Goal: Task Accomplishment & Management: Use online tool/utility

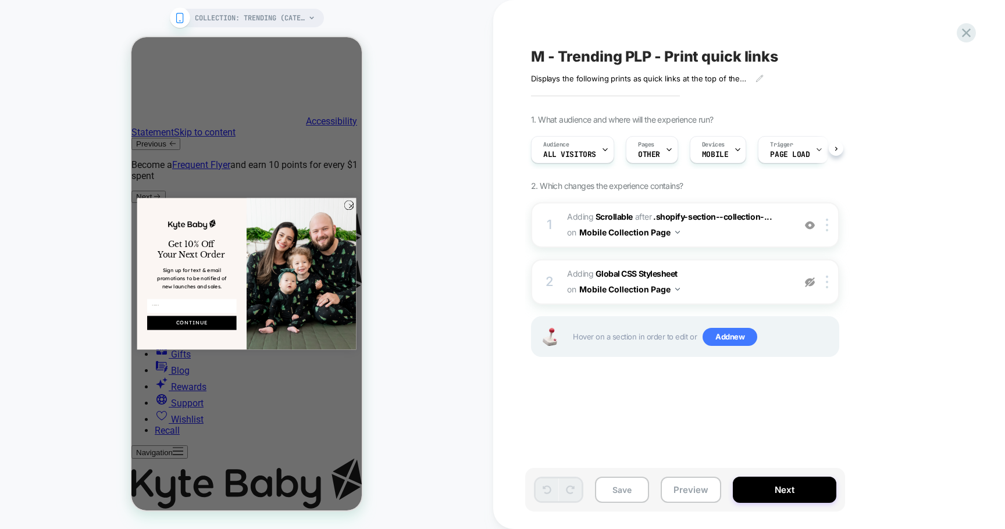
scroll to position [0, 1]
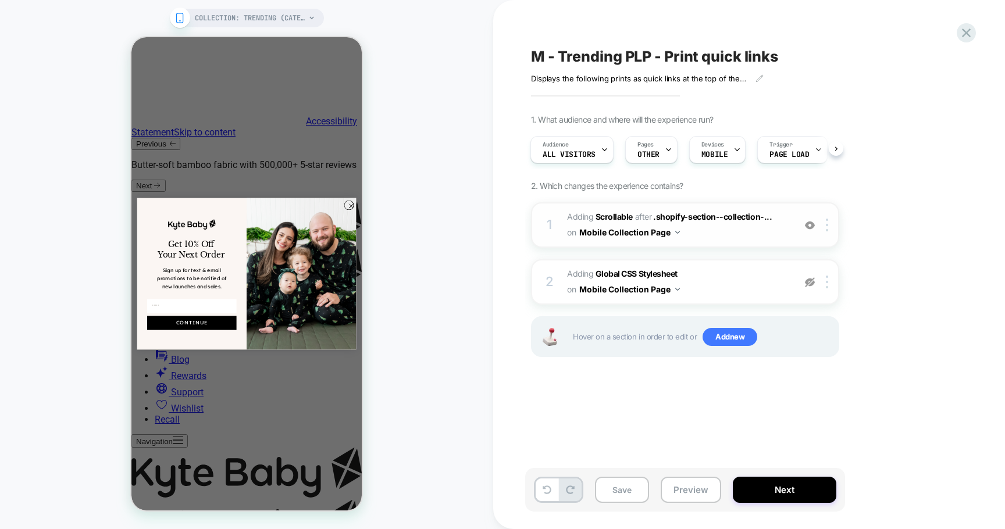
click at [649, 240] on button "Mobile Collection Page" at bounding box center [629, 232] width 101 height 17
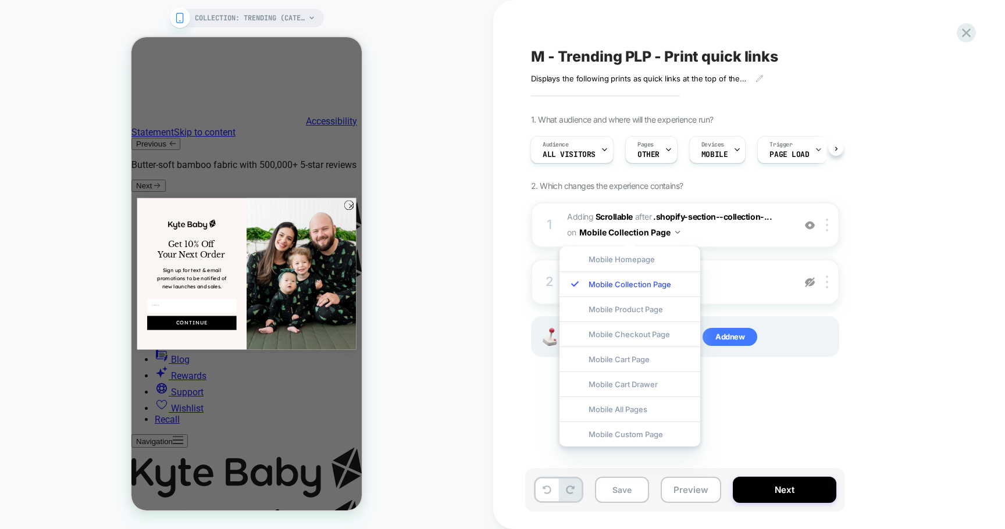
click at [912, 250] on div "1. What audience and where will the experience run? Audience All Visitors Pages…" at bounding box center [743, 251] width 425 height 272
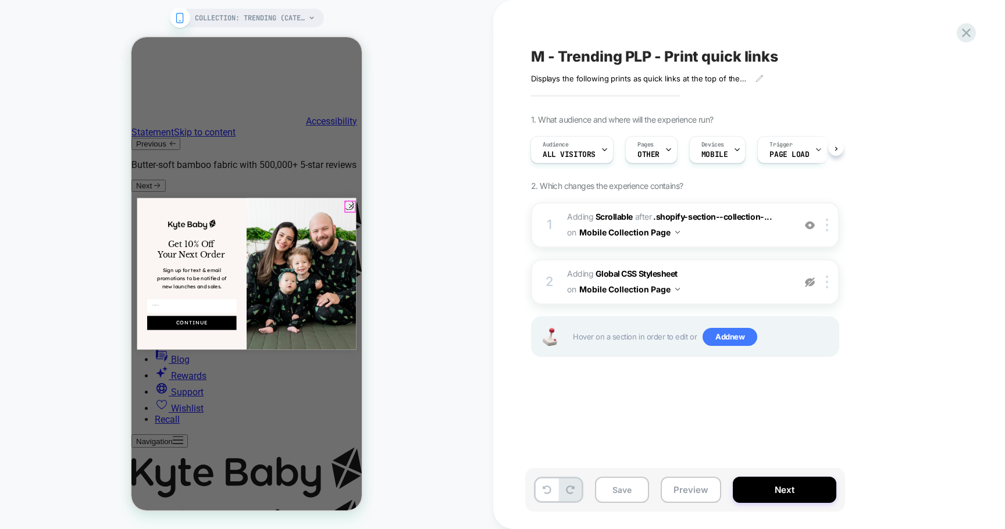
click at [349, 208] on circle "Close dialog" at bounding box center [351, 205] width 9 height 9
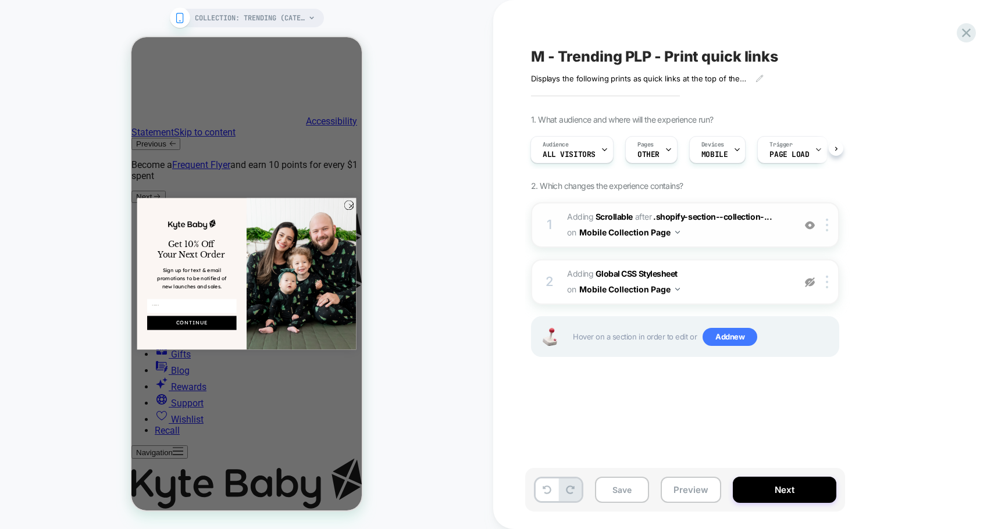
click at [737, 226] on span "#_loomi_addon_1754489922041_dup1758907378_dup1759901272 Adding Scrollable AFTER…" at bounding box center [678, 224] width 222 height 31
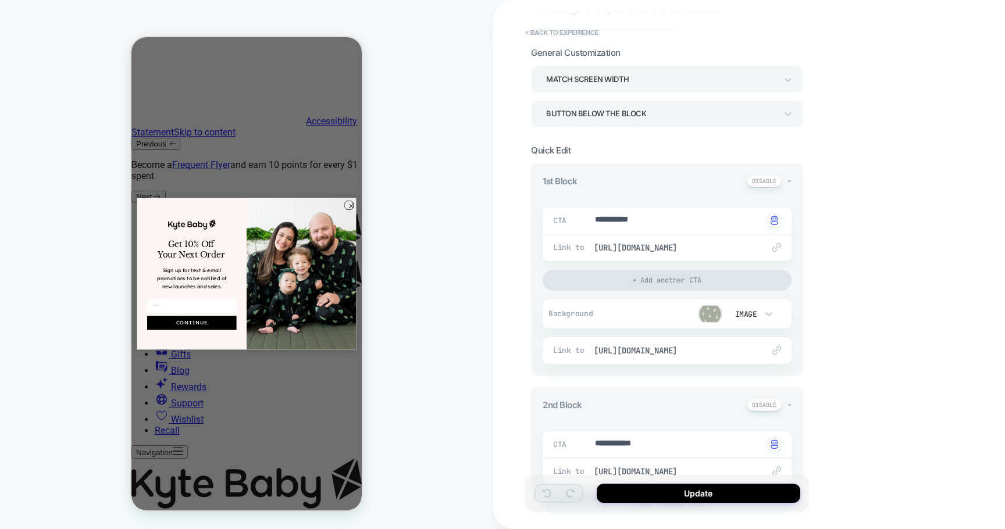
scroll to position [52, 0]
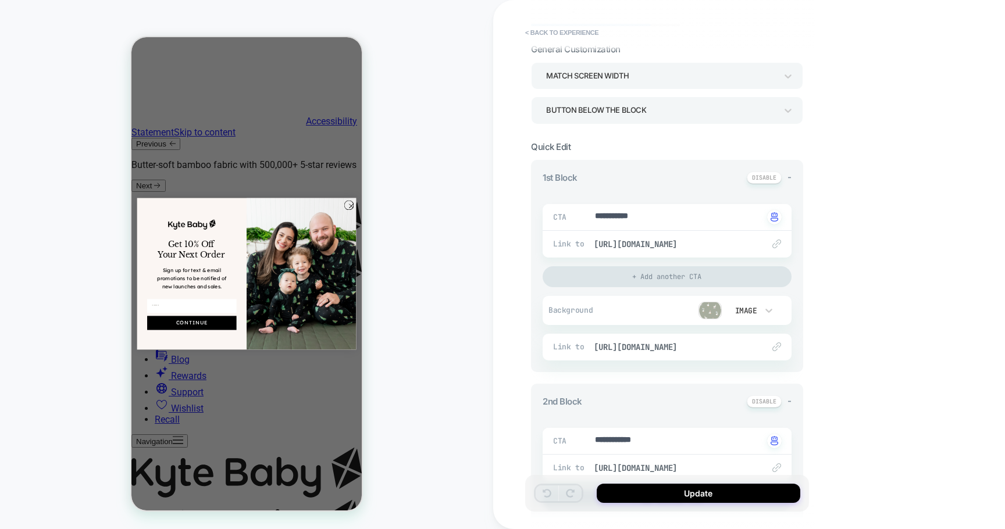
drag, startPoint x: 602, startPoint y: 178, endPoint x: 598, endPoint y: 199, distance: 21.3
click at [598, 200] on div "**********" at bounding box center [667, 266] width 272 height 212
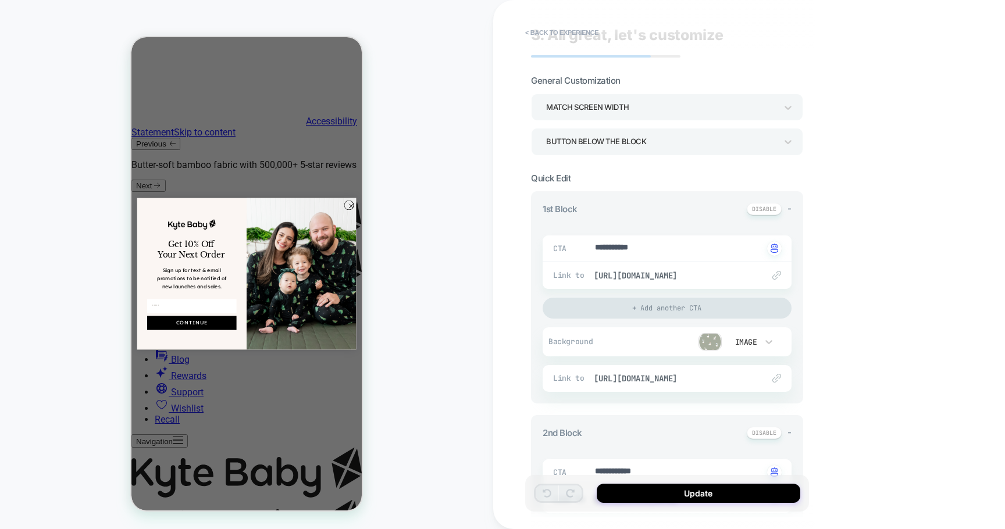
scroll to position [0, 0]
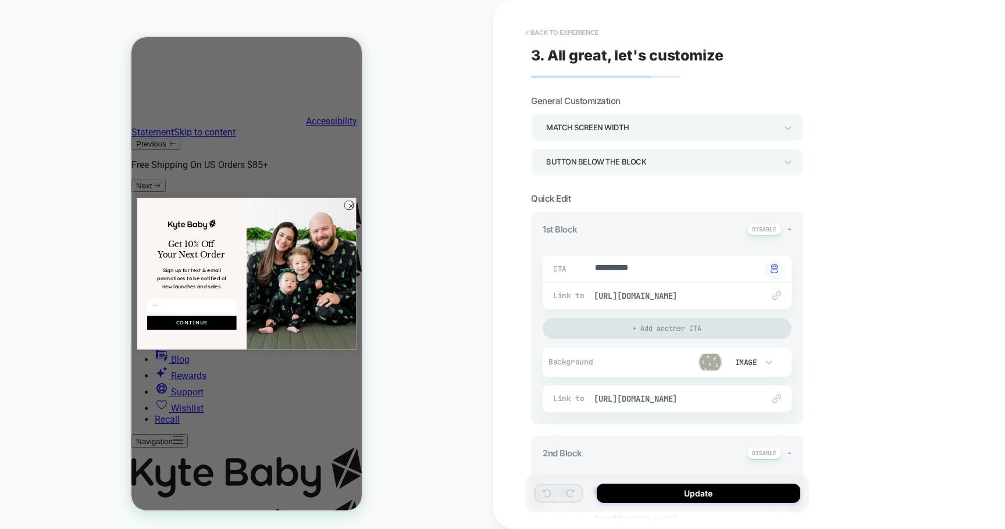
click at [534, 29] on button "< Back to experience" at bounding box center [562, 32] width 85 height 19
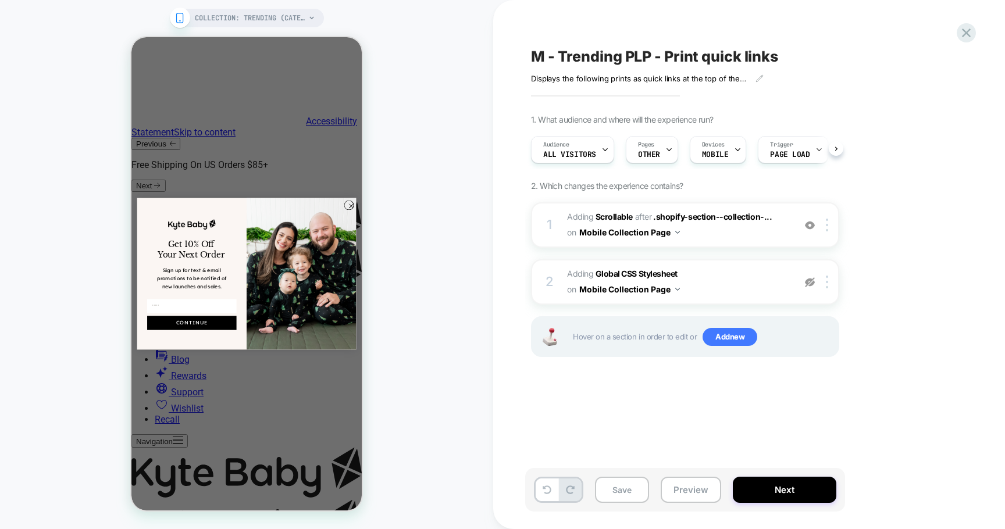
scroll to position [0, 1]
click at [972, 33] on icon at bounding box center [967, 33] width 16 height 16
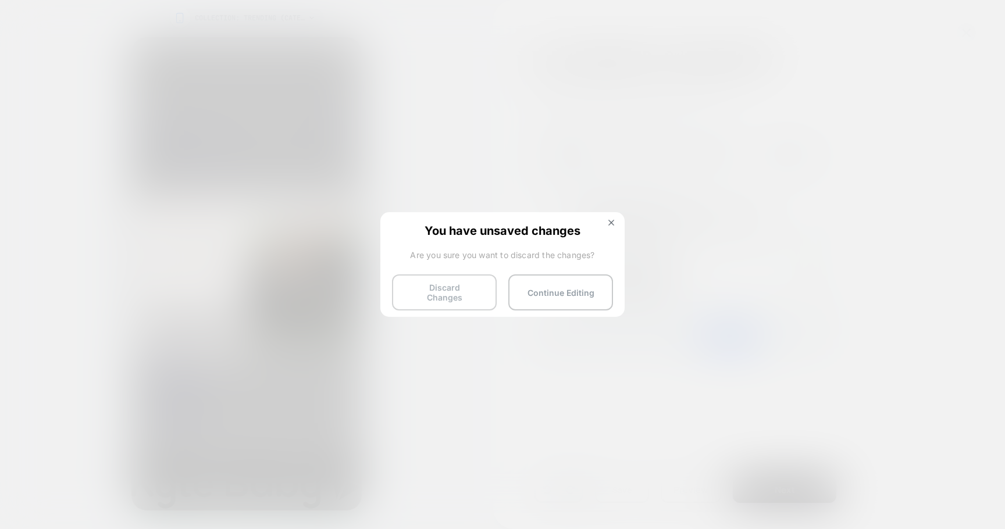
click at [454, 289] on button "Discard Changes" at bounding box center [444, 293] width 105 height 36
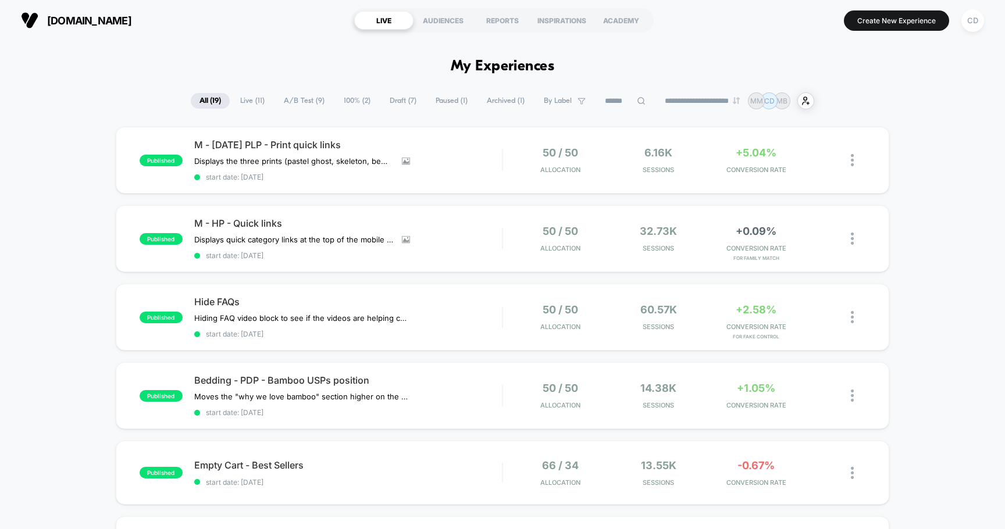
click at [388, 102] on span "Draft ( 7 )" at bounding box center [403, 101] width 44 height 16
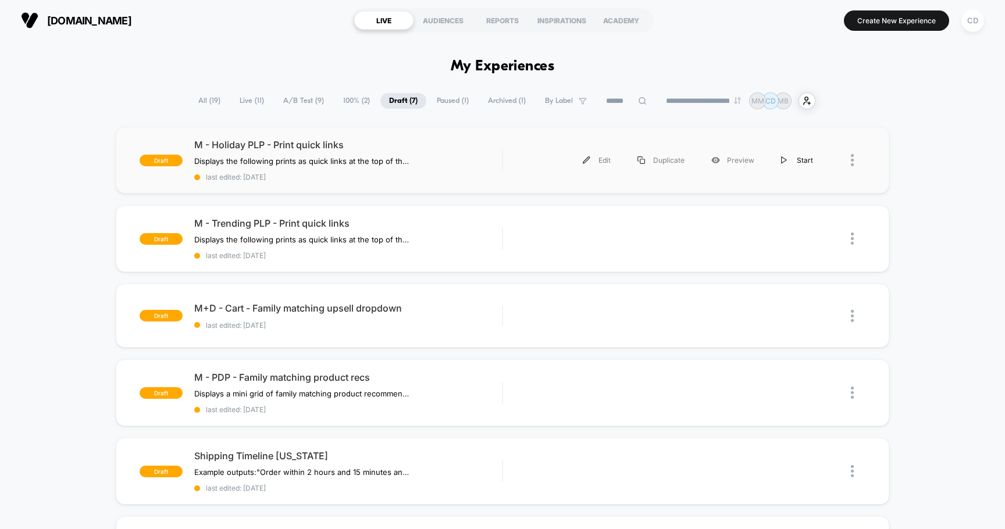
click at [797, 160] on div "Start" at bounding box center [797, 160] width 59 height 26
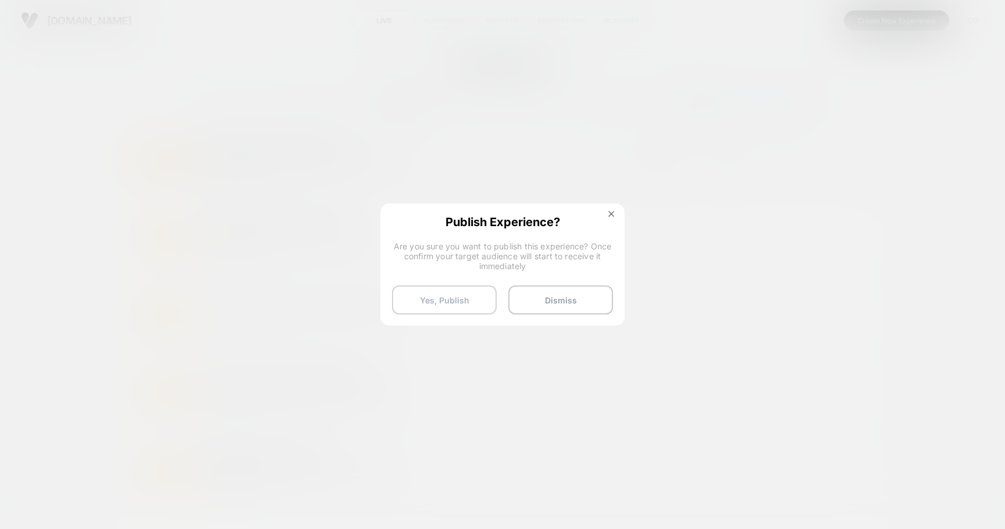
click at [445, 299] on button "Yes, Publish" at bounding box center [444, 300] width 105 height 29
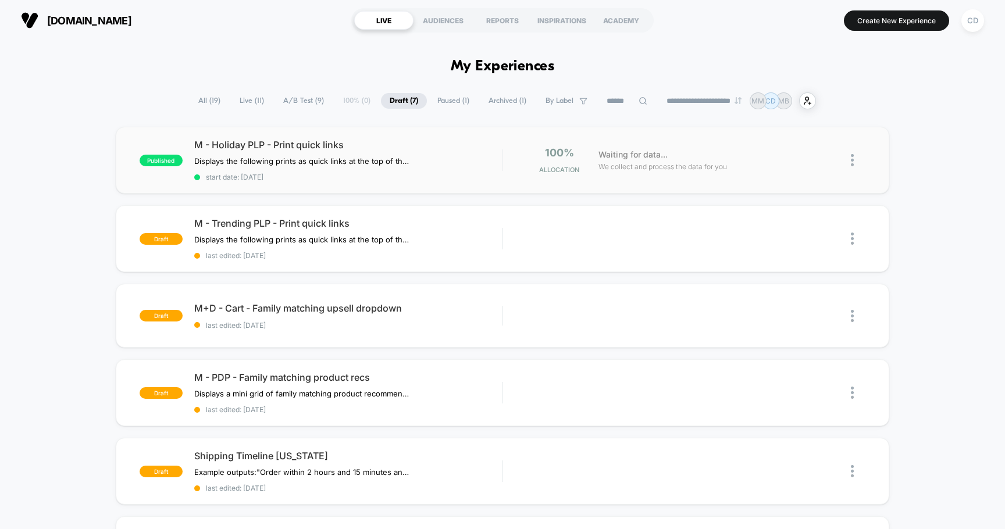
click at [851, 163] on img at bounding box center [852, 160] width 3 height 12
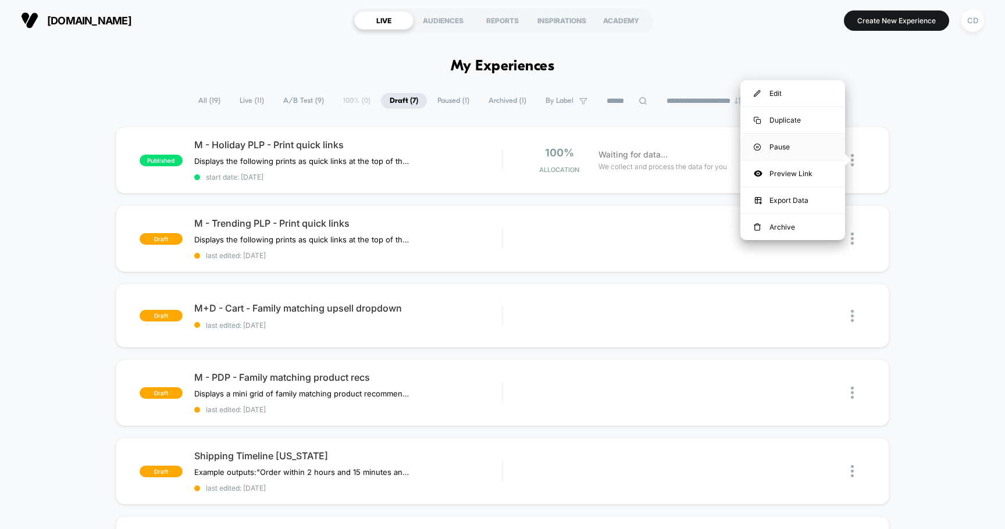
click at [810, 146] on div "Pause" at bounding box center [793, 147] width 105 height 26
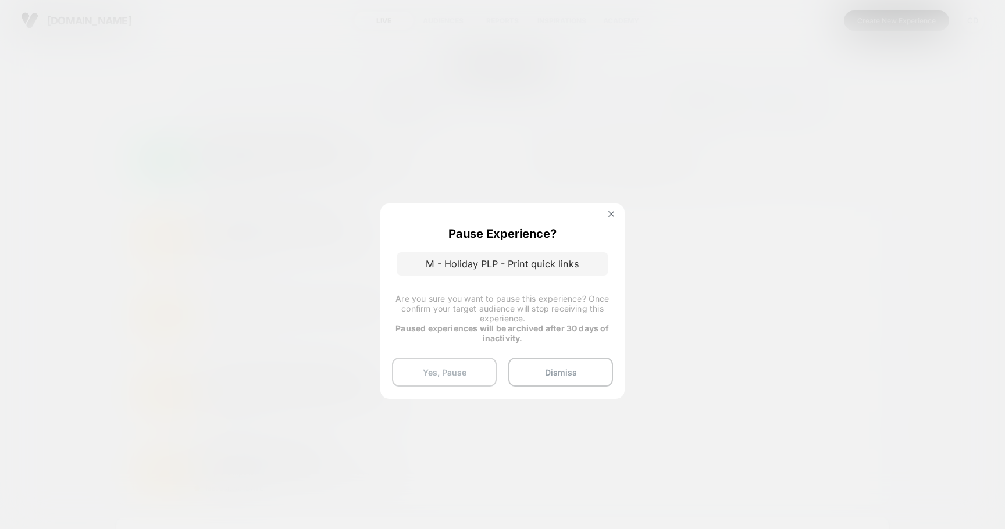
click at [443, 375] on button "Yes, Pause" at bounding box center [444, 372] width 105 height 29
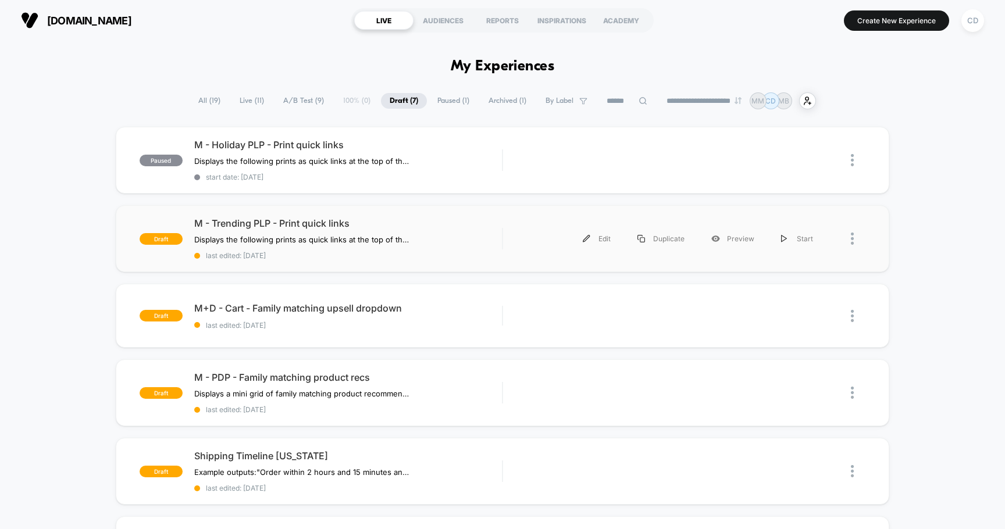
click at [507, 239] on div "Edit Duplicate Preview Start" at bounding box center [684, 239] width 363 height 26
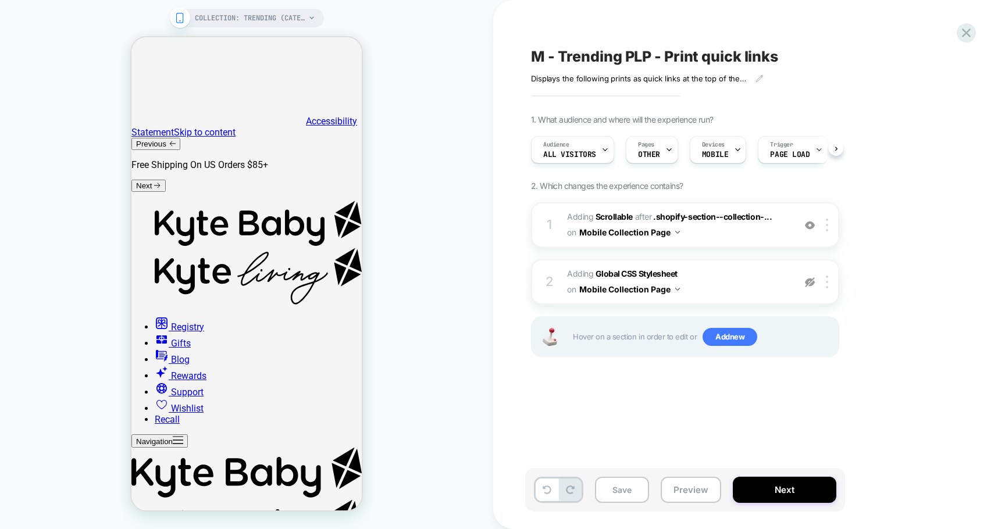
scroll to position [0, 1]
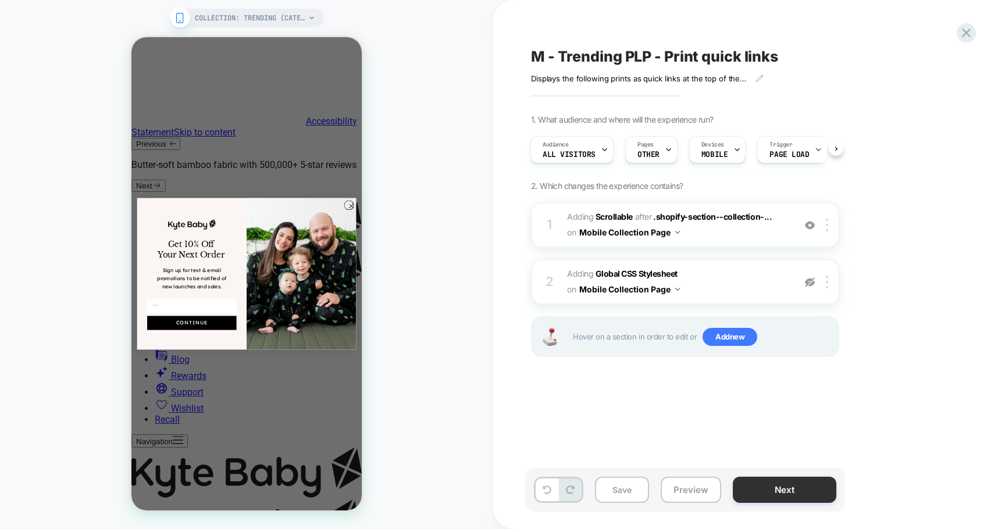
click at [787, 490] on button "Next" at bounding box center [785, 490] width 104 height 26
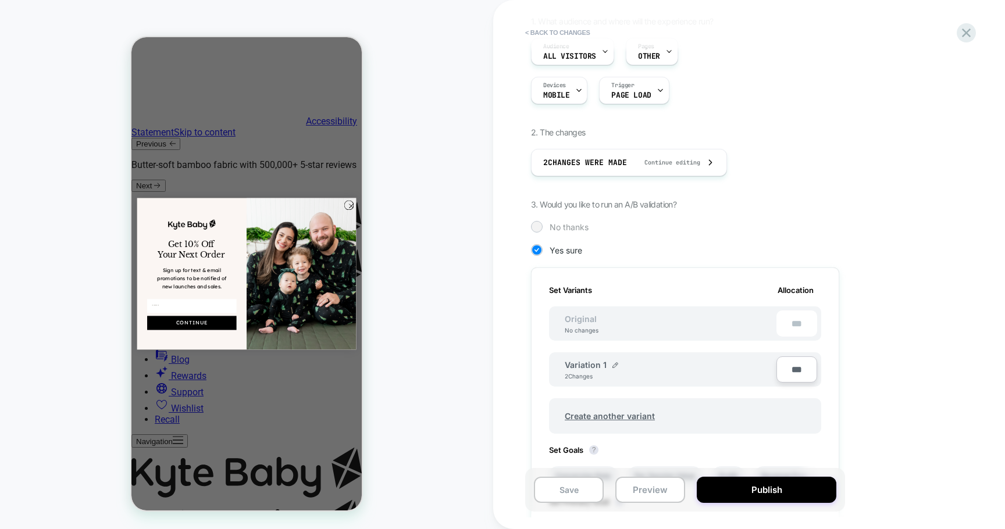
scroll to position [326, 0]
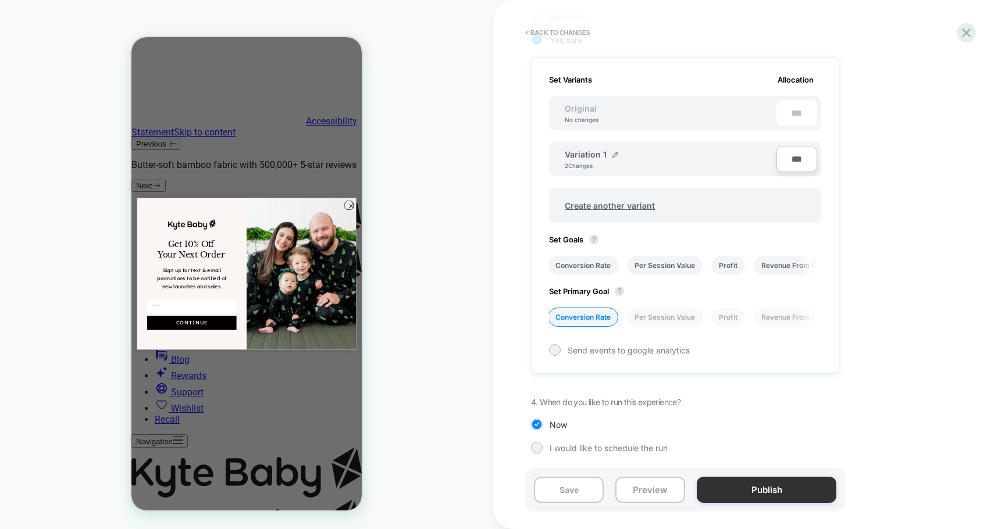
click at [770, 494] on button "Publish" at bounding box center [767, 490] width 140 height 26
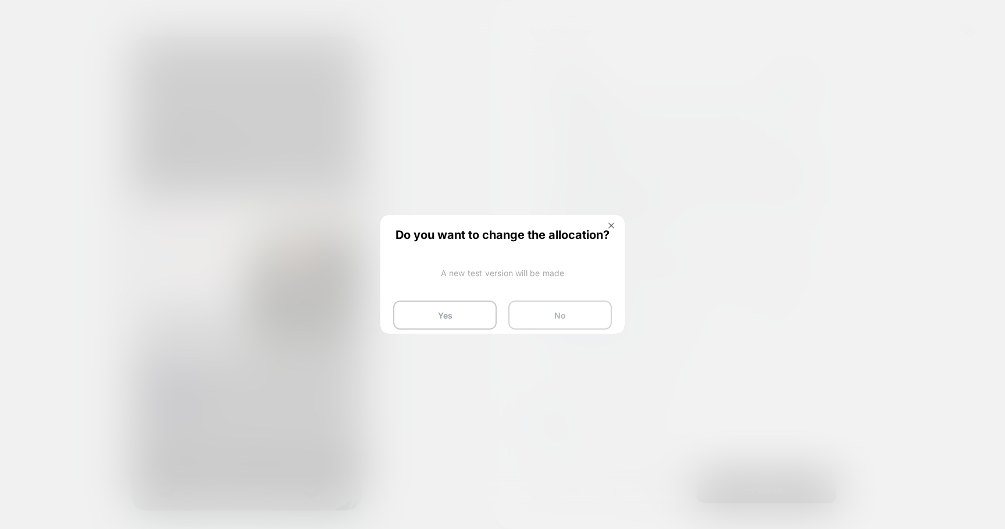
click at [556, 315] on button "No" at bounding box center [561, 315] width 104 height 29
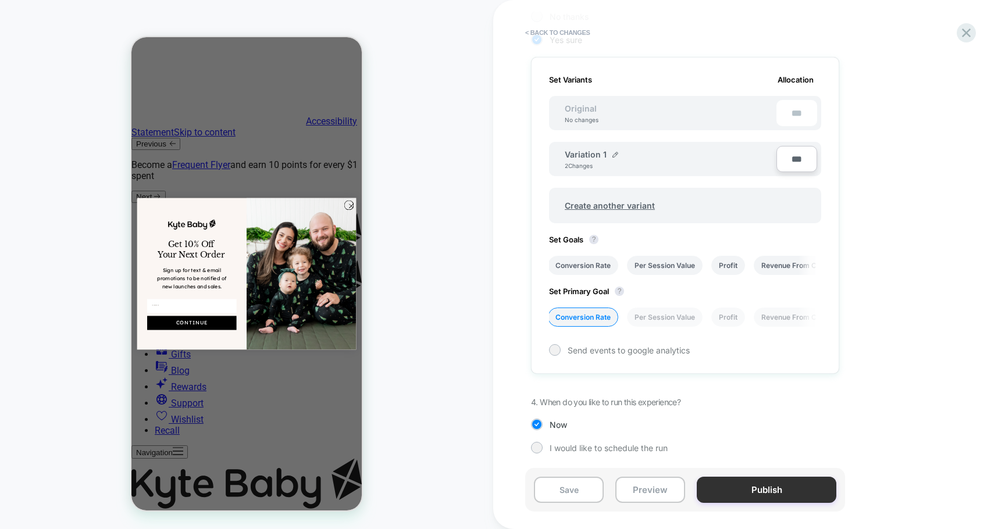
click at [792, 484] on button "Publish" at bounding box center [767, 490] width 140 height 26
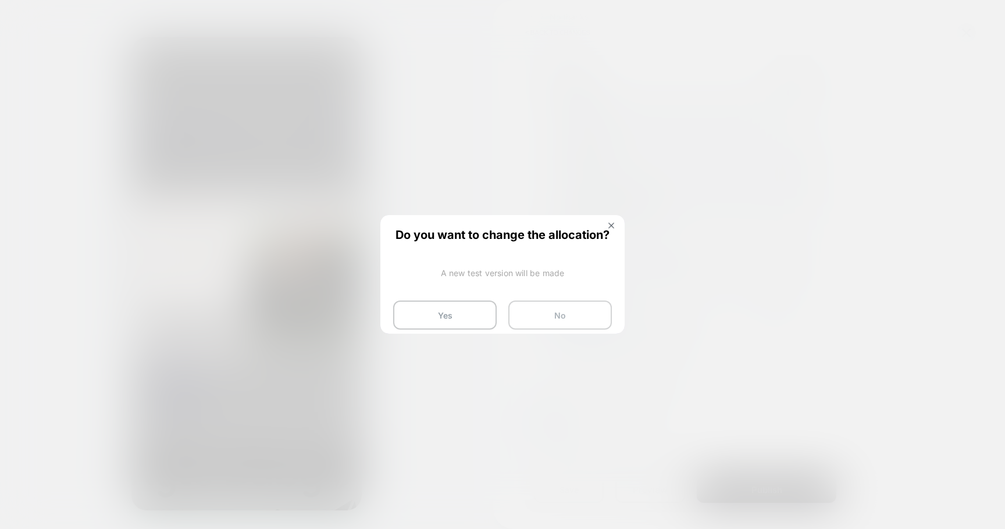
click at [533, 316] on button "No" at bounding box center [561, 315] width 104 height 29
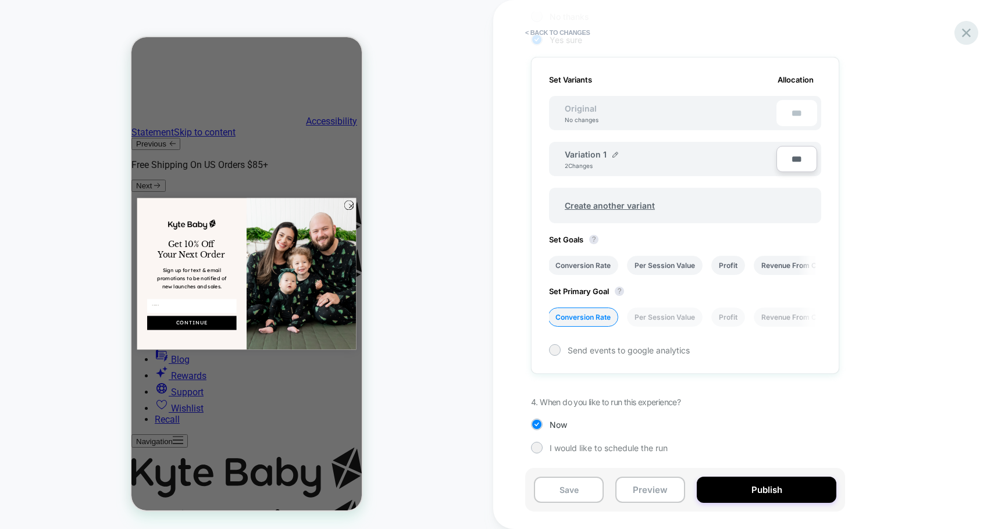
click at [964, 26] on icon at bounding box center [967, 33] width 16 height 16
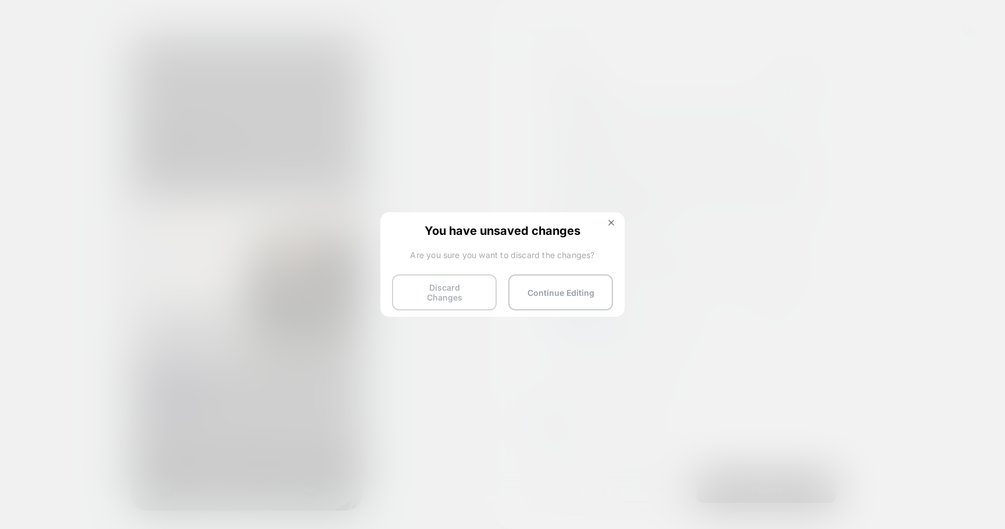
click at [445, 293] on button "Discard Changes" at bounding box center [444, 293] width 105 height 36
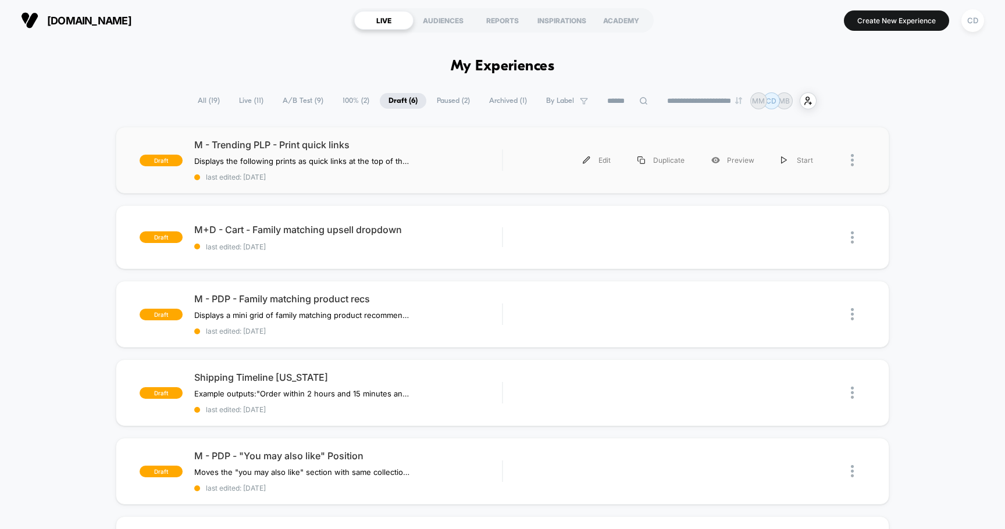
click at [855, 160] on div at bounding box center [858, 160] width 15 height 26
click at [776, 157] on div "Start" at bounding box center [793, 160] width 105 height 26
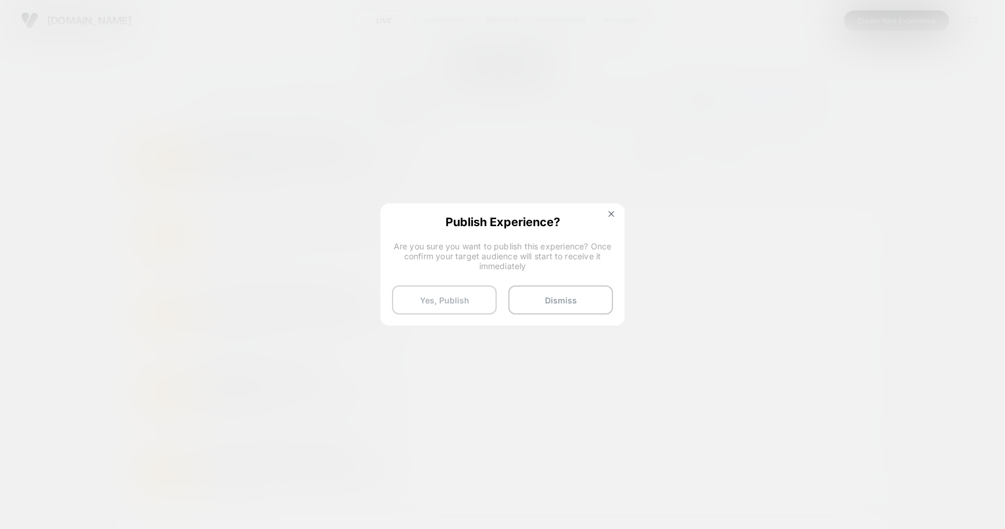
click at [448, 297] on button "Yes, Publish" at bounding box center [444, 300] width 105 height 29
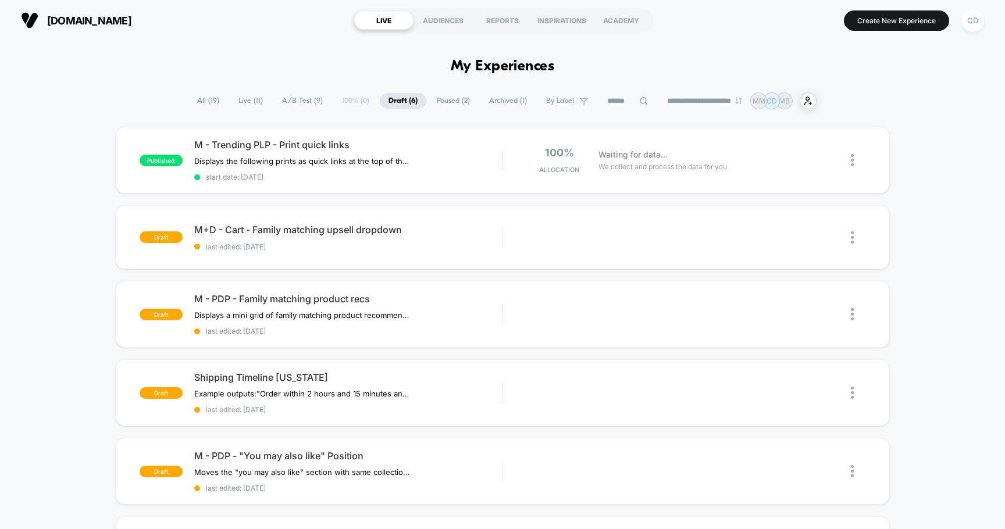
click at [436, 94] on span "Paused ( 2 )" at bounding box center [453, 101] width 51 height 16
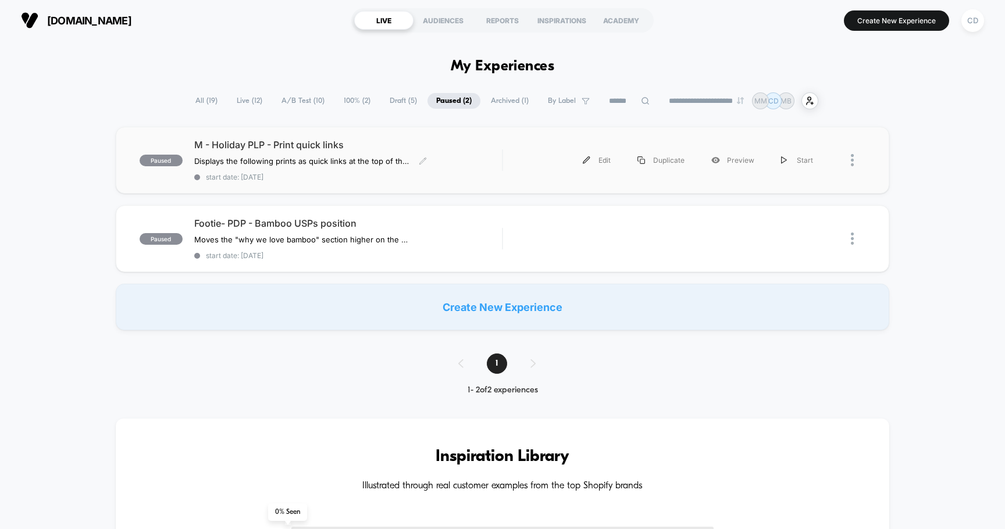
drag, startPoint x: 351, startPoint y: 143, endPoint x: 216, endPoint y: 143, distance: 135.6
click at [216, 143] on span "M - Holiday PLP - Print quick links" at bounding box center [348, 145] width 308 height 12
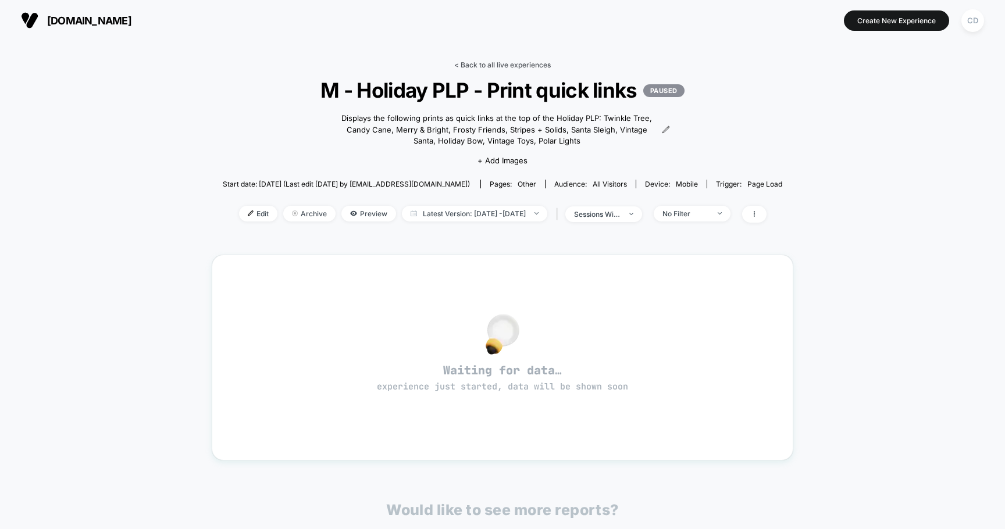
click at [506, 63] on link "< Back to all live experiences" at bounding box center [502, 65] width 97 height 9
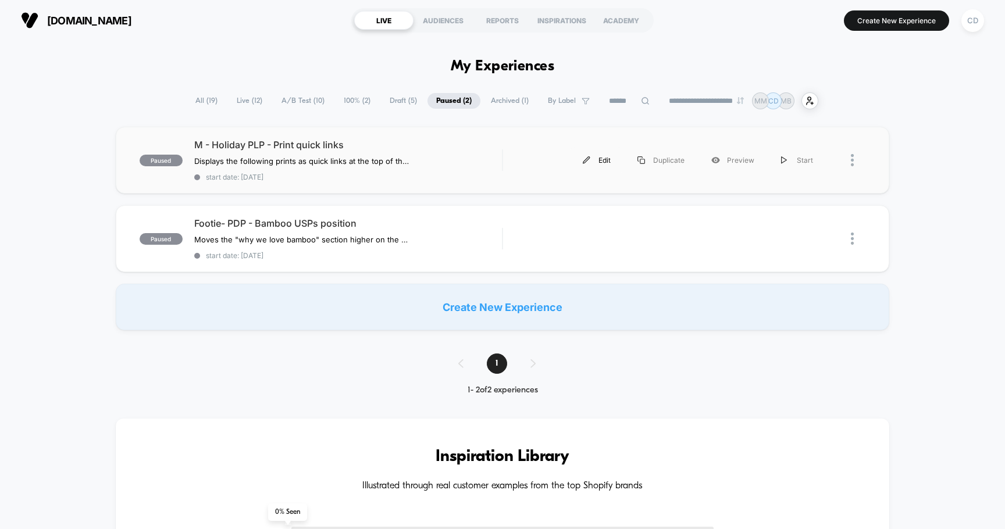
click at [609, 161] on div "Edit" at bounding box center [597, 160] width 55 height 26
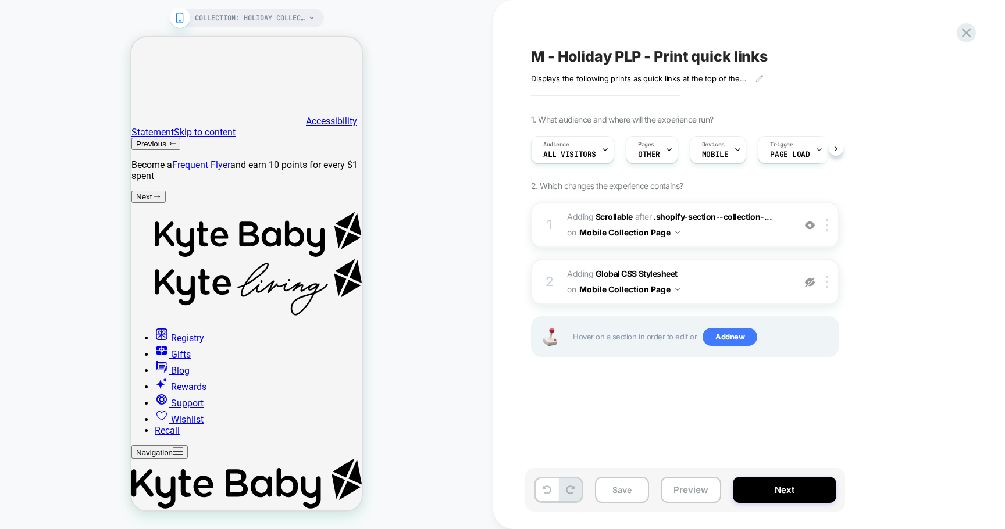
scroll to position [0, 1]
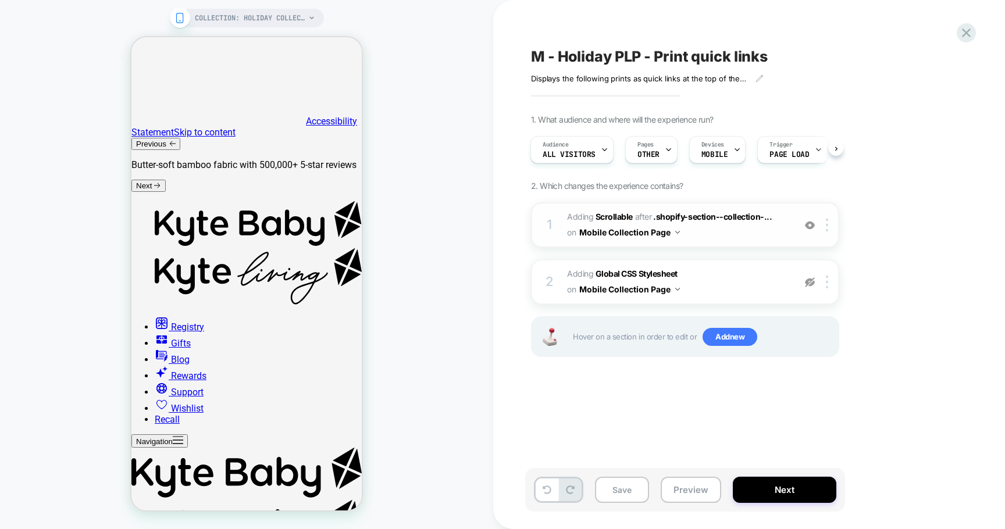
click at [699, 228] on span "#_loomi_addon_1754489922041_dup1758907378_dup1759901272_dup1759903176 Adding Sc…" at bounding box center [678, 224] width 222 height 31
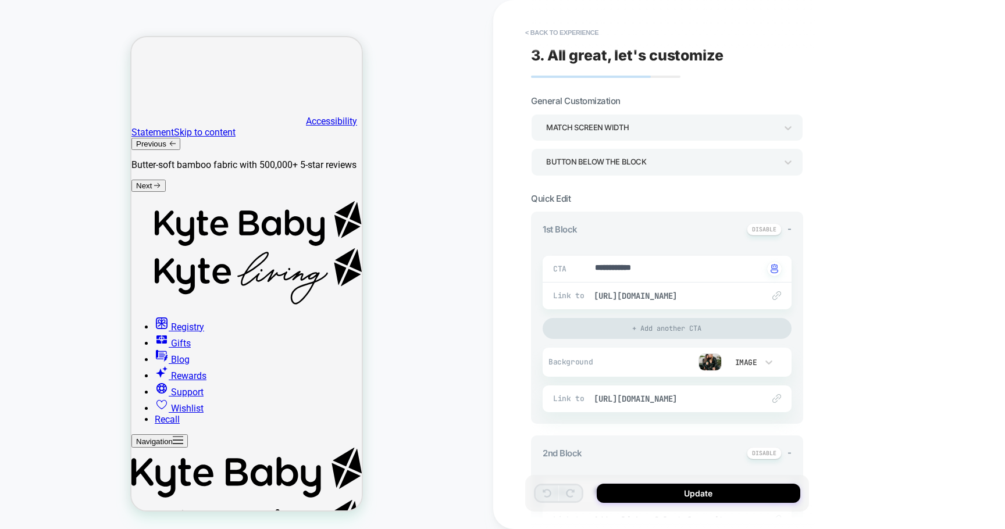
scroll to position [12, 0]
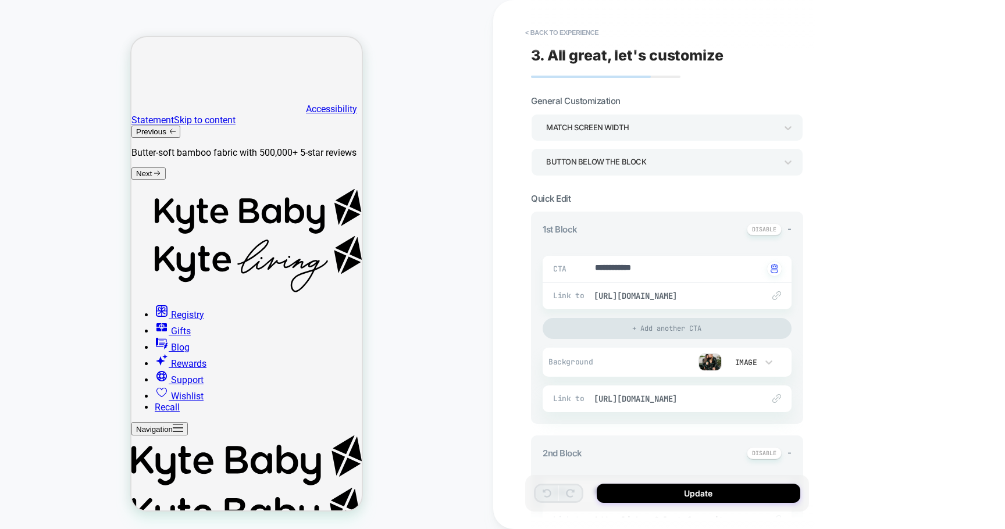
type textarea "*"
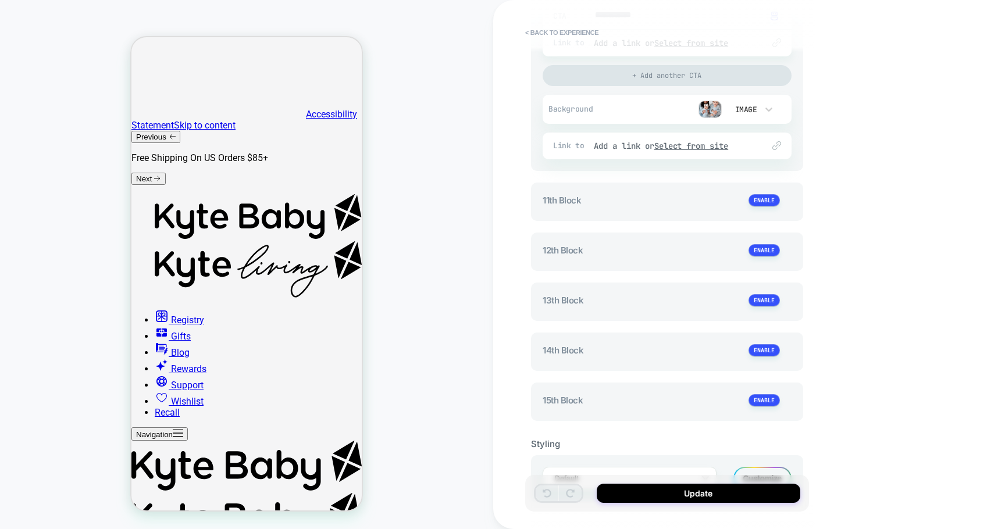
scroll to position [2318, 0]
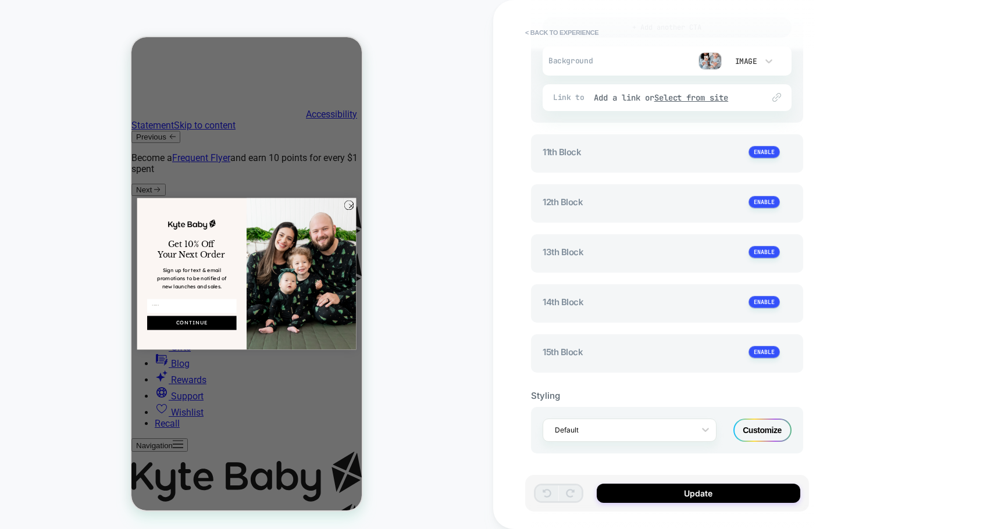
scroll to position [12, 0]
